Goal: Transaction & Acquisition: Obtain resource

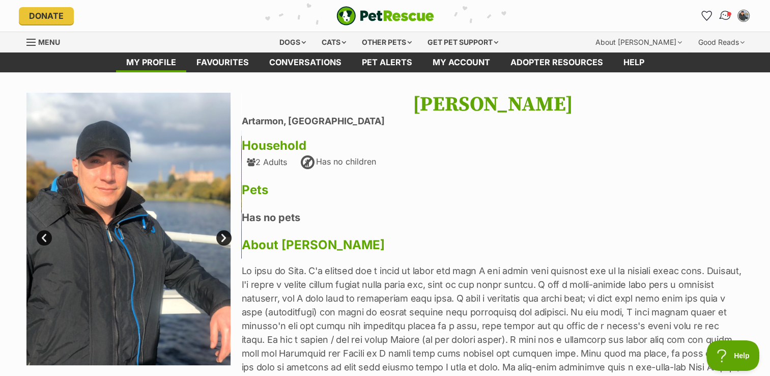
click at [725, 11] on img "Conversations" at bounding box center [725, 15] width 14 height 13
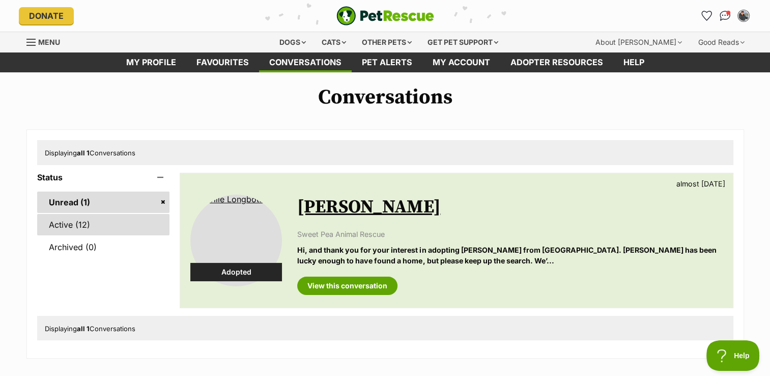
click at [102, 229] on link "Active (12)" at bounding box center [103, 224] width 133 height 21
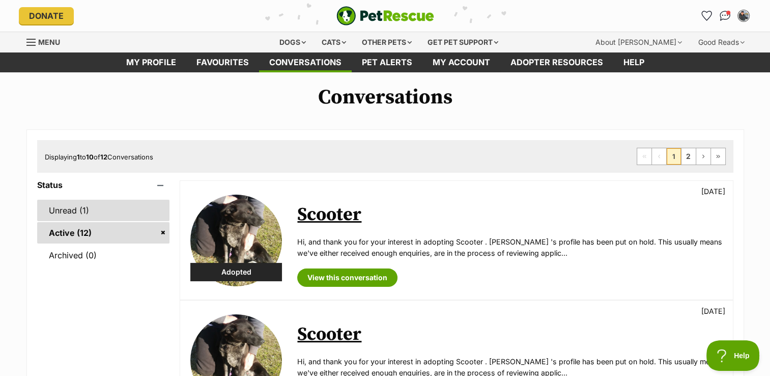
click at [104, 211] on link "Unread (1)" at bounding box center [103, 210] width 133 height 21
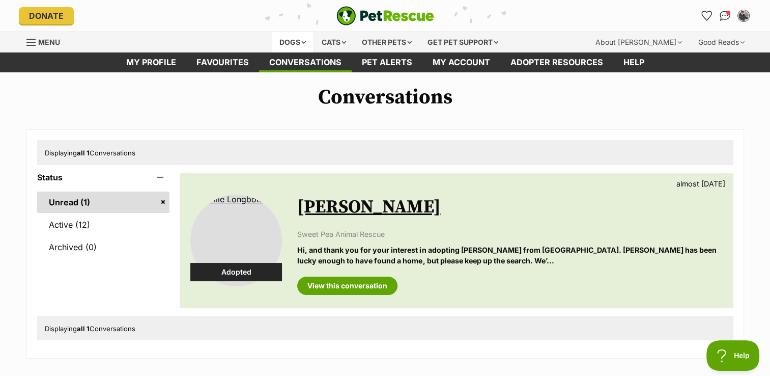
click at [295, 38] on div "Dogs" at bounding box center [292, 42] width 41 height 20
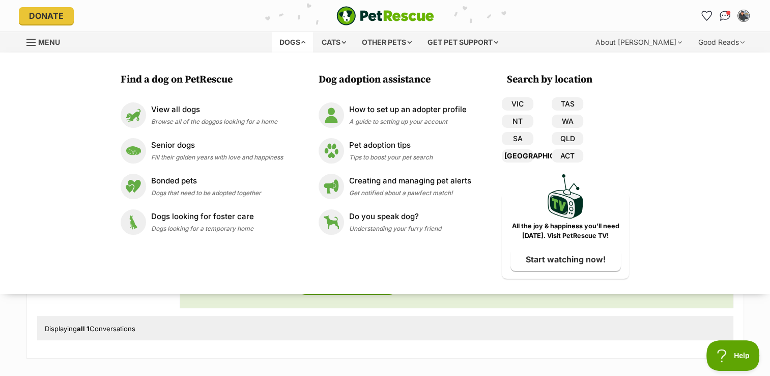
click at [522, 158] on link "[GEOGRAPHIC_DATA]" at bounding box center [518, 155] width 32 height 13
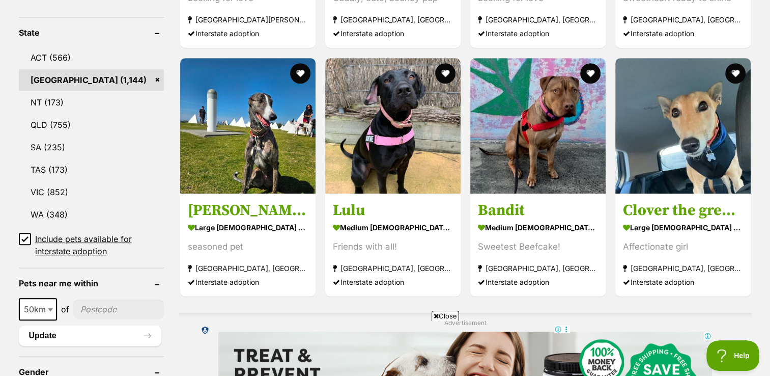
scroll to position [535, 0]
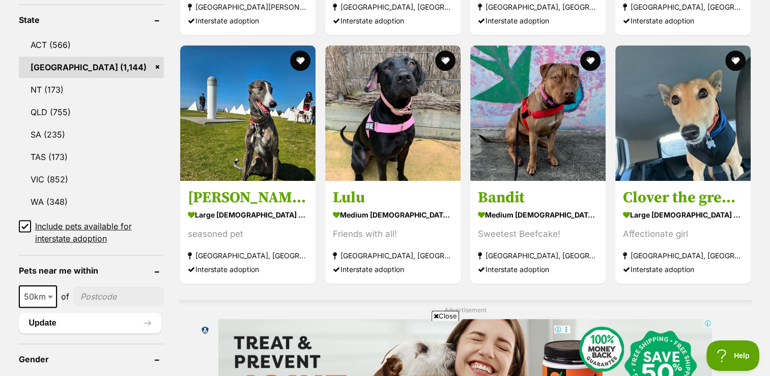
click at [21, 225] on icon at bounding box center [24, 225] width 7 height 7
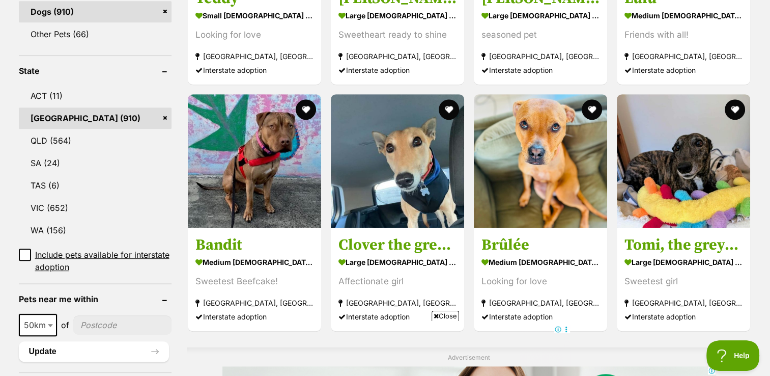
scroll to position [494, 0]
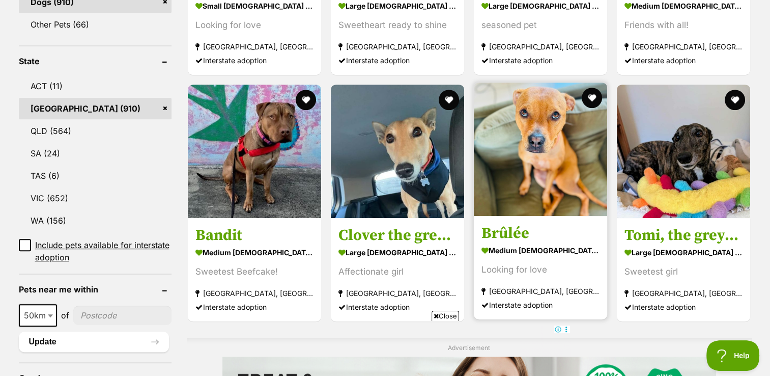
click at [540, 119] on img at bounding box center [540, 148] width 133 height 133
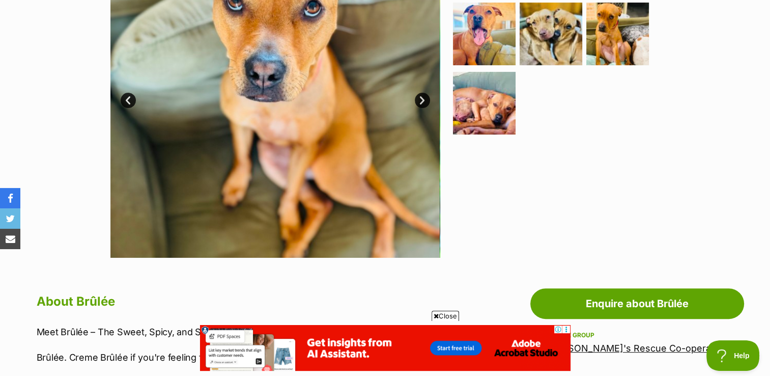
scroll to position [81, 0]
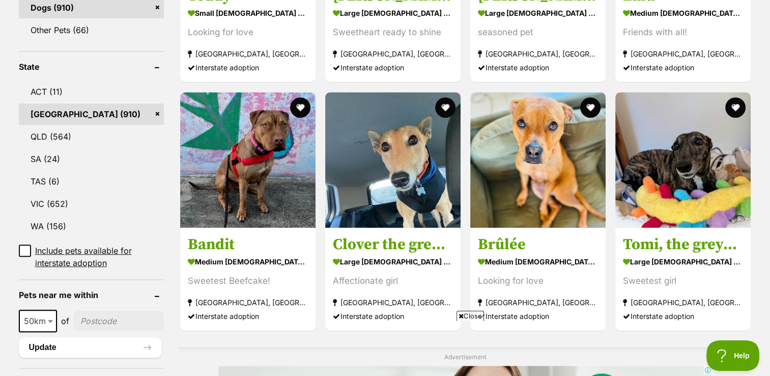
click at [111, 311] on input"] "postcode" at bounding box center [118, 320] width 91 height 19
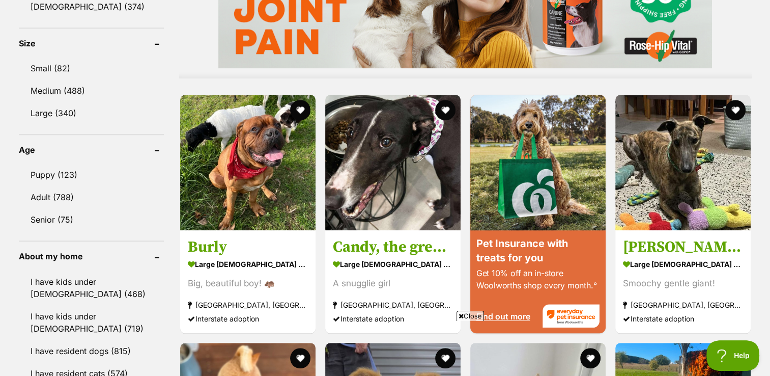
scroll to position [920, 0]
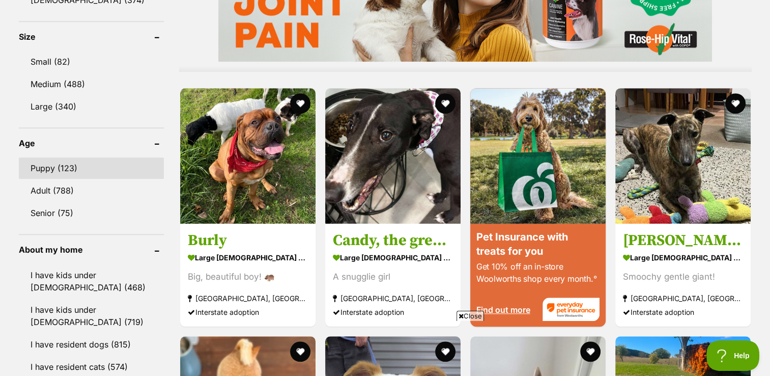
click at [93, 157] on link "Puppy (123)" at bounding box center [91, 167] width 145 height 21
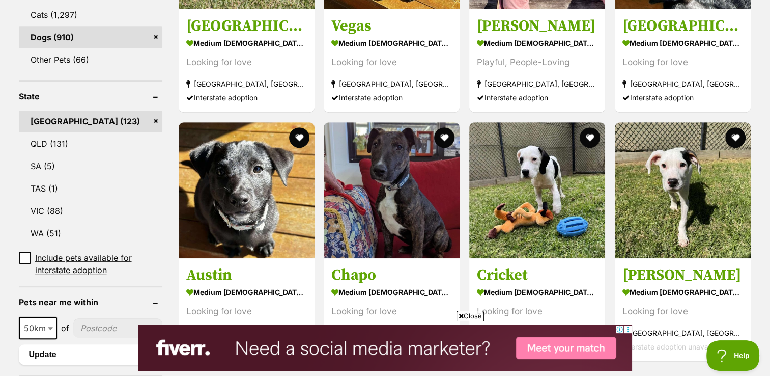
scroll to position [296, 0]
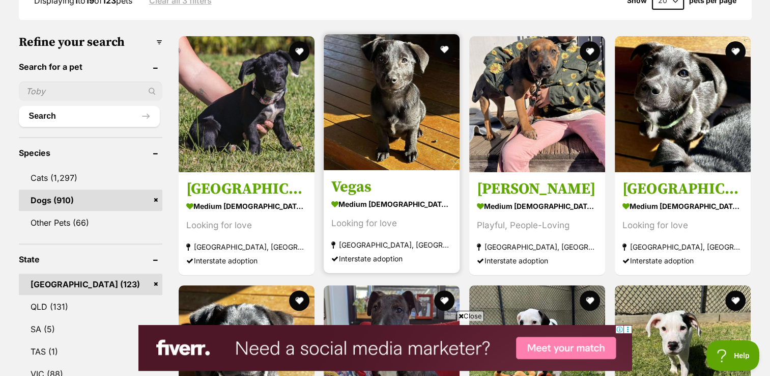
click at [391, 114] on img at bounding box center [392, 102] width 136 height 136
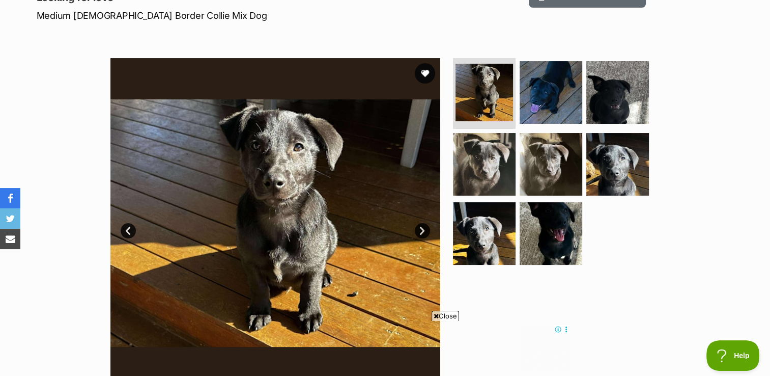
scroll to position [176, 0]
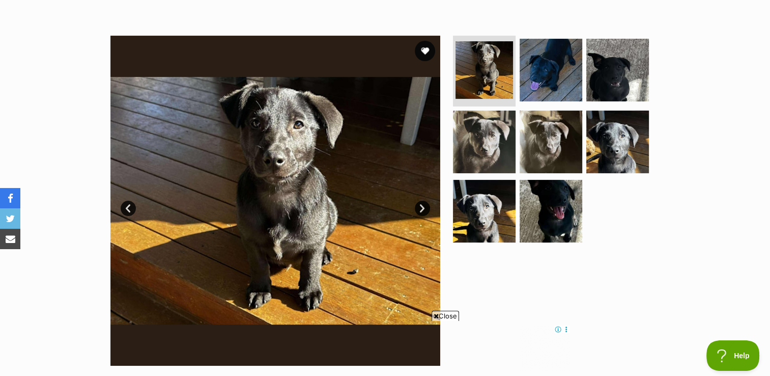
click at [425, 206] on link "Next" at bounding box center [422, 208] width 15 height 15
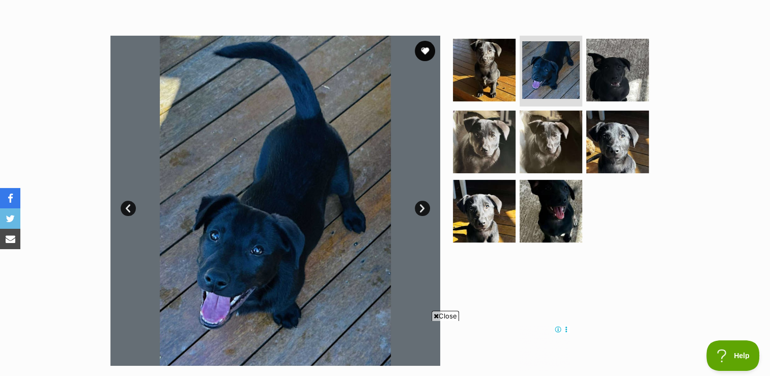
click at [425, 206] on link "Next" at bounding box center [422, 208] width 15 height 15
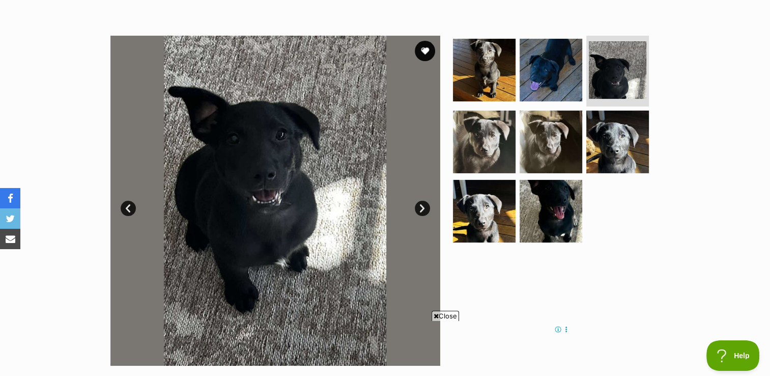
click at [425, 206] on link "Next" at bounding box center [422, 208] width 15 height 15
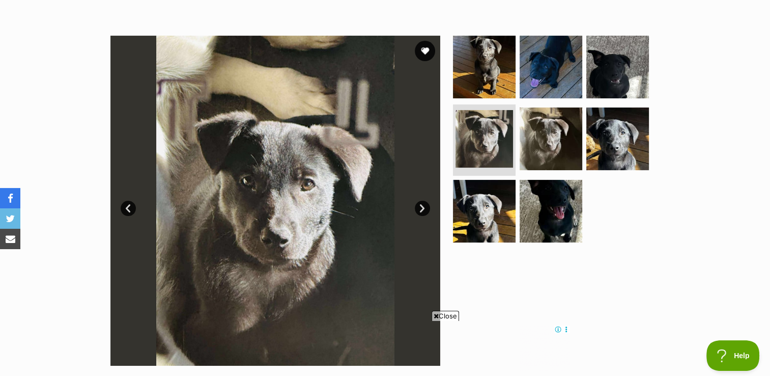
click at [425, 206] on link "Next" at bounding box center [422, 208] width 15 height 15
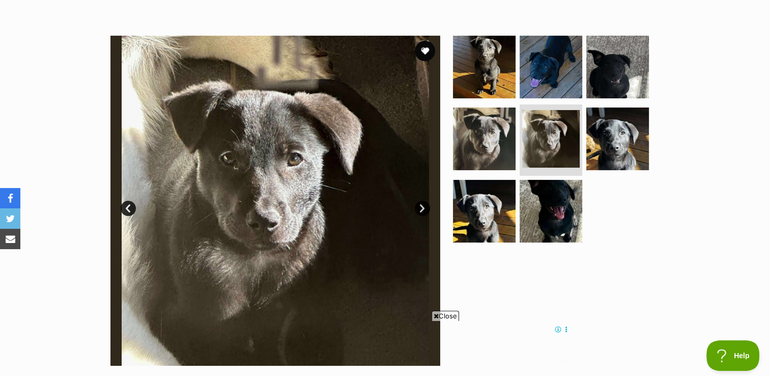
click at [425, 206] on link "Next" at bounding box center [422, 208] width 15 height 15
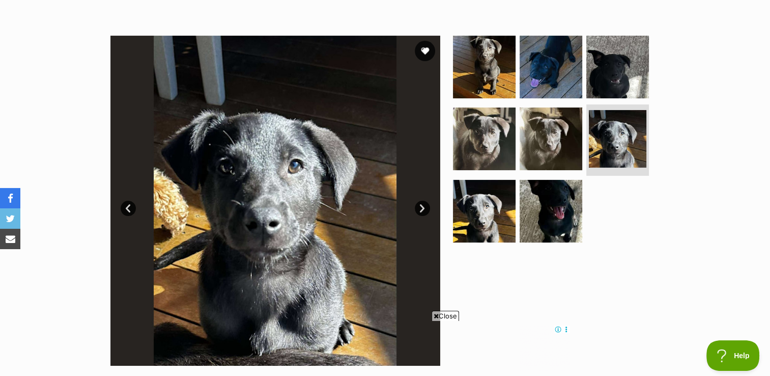
click at [425, 206] on link "Next" at bounding box center [422, 208] width 15 height 15
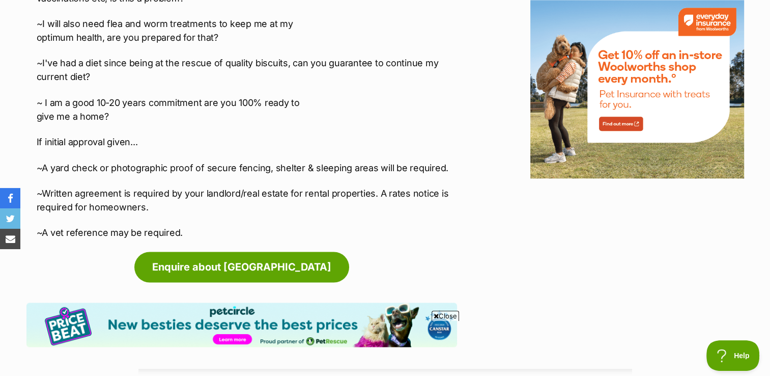
scroll to position [0, 0]
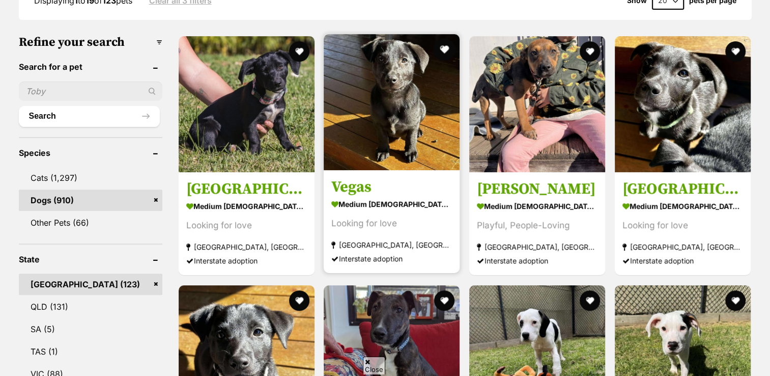
click at [443, 47] on button "favourite" at bounding box center [444, 49] width 22 height 22
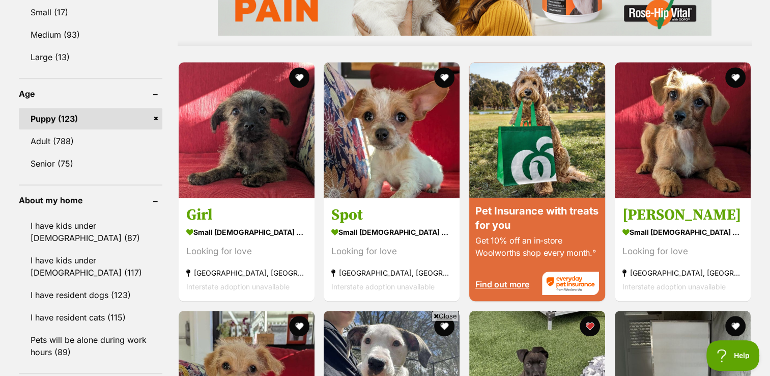
scroll to position [963, 0]
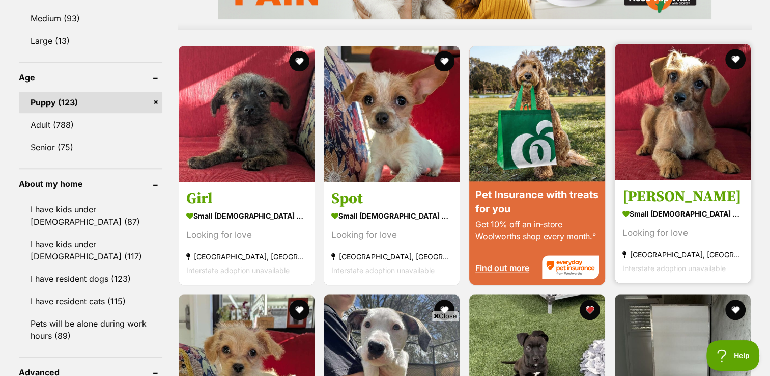
click at [690, 125] on img at bounding box center [683, 112] width 136 height 136
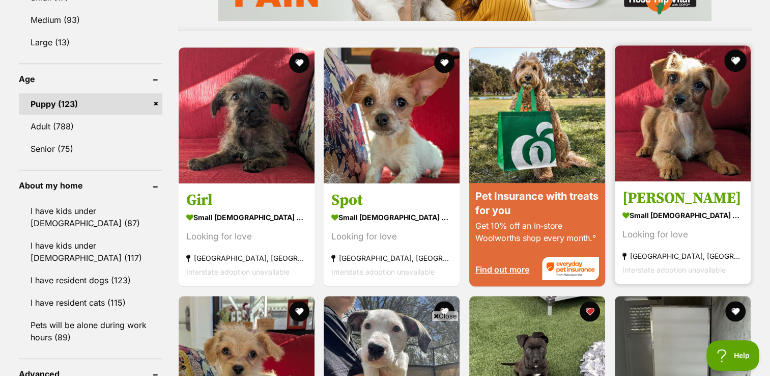
click at [737, 55] on button "favourite" at bounding box center [735, 60] width 22 height 22
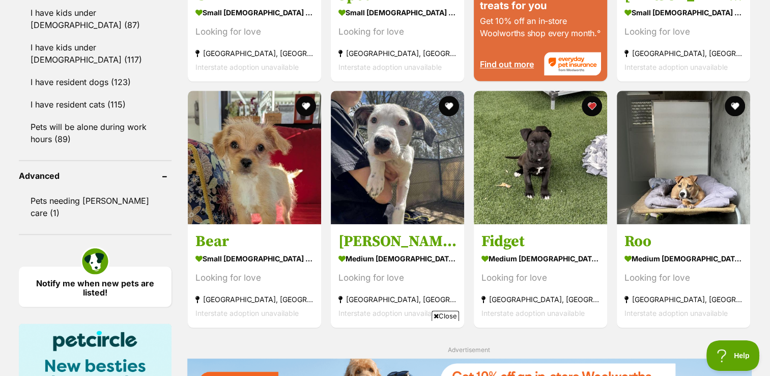
scroll to position [1253, 0]
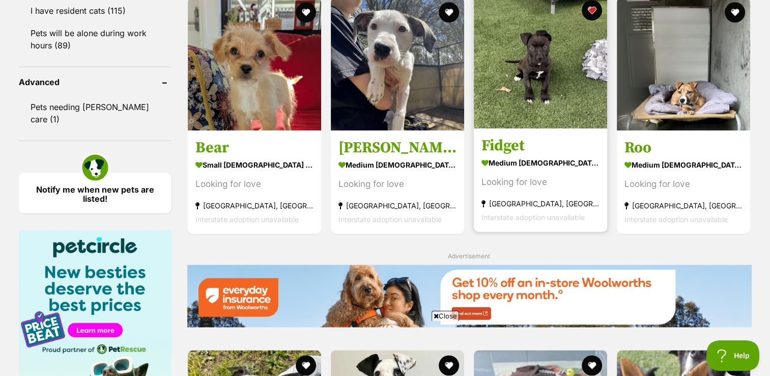
click at [527, 164] on strong "medium [DEMOGRAPHIC_DATA] Dog" at bounding box center [540, 162] width 118 height 15
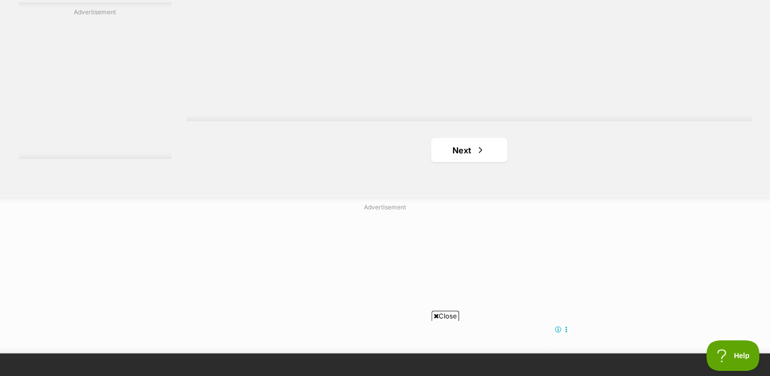
scroll to position [1900, 0]
